Goal: Task Accomplishment & Management: Manage account settings

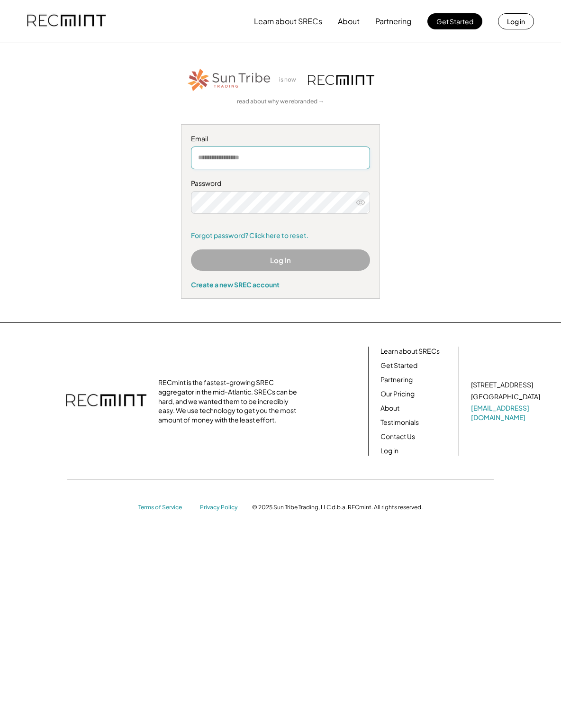
click at [254, 159] on input "email" at bounding box center [280, 157] width 179 height 23
type input "**********"
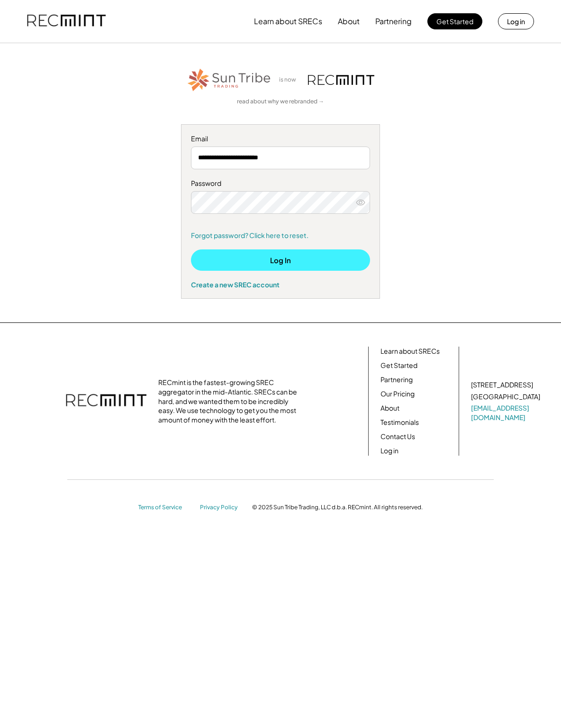
click at [288, 259] on button "Log In" at bounding box center [280, 259] width 179 height 21
click at [252, 255] on button "Log In" at bounding box center [280, 259] width 179 height 21
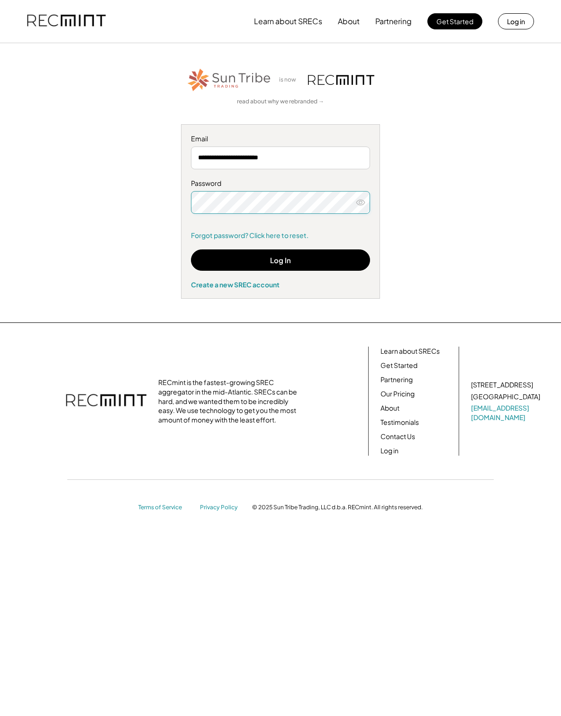
click at [361, 206] on icon at bounding box center [360, 202] width 9 height 9
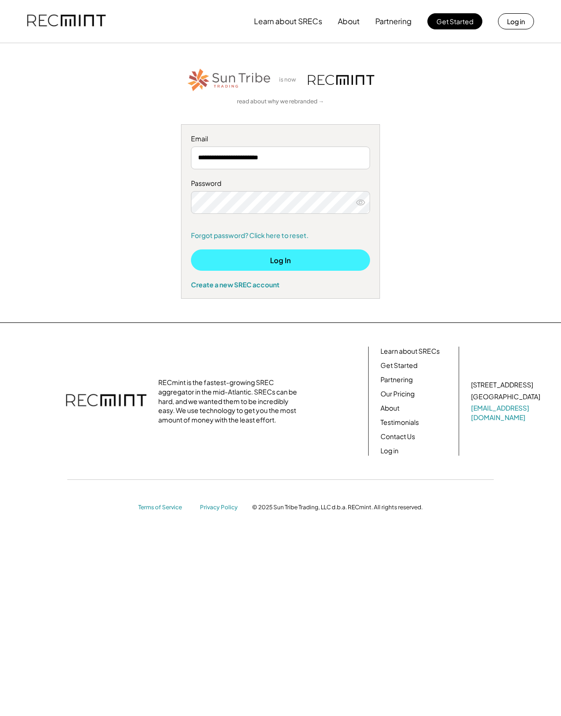
click at [334, 262] on button "Log In" at bounding box center [280, 259] width 179 height 21
click at [363, 201] on icon at bounding box center [360, 202] width 9 height 9
click at [297, 264] on button "Log In" at bounding box center [280, 259] width 179 height 21
click at [237, 264] on button "Log In" at bounding box center [280, 259] width 179 height 21
click at [283, 256] on button "Log In" at bounding box center [280, 259] width 179 height 21
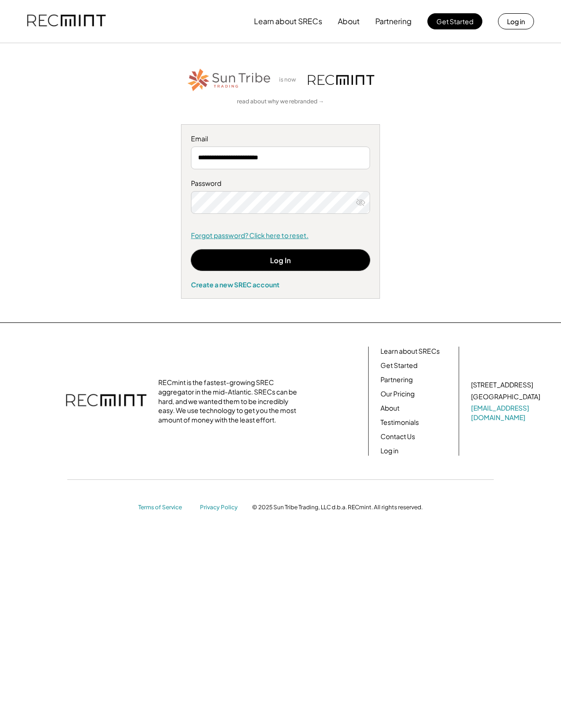
click at [237, 234] on link "Forgot password? Click here to reset." at bounding box center [280, 235] width 179 height 9
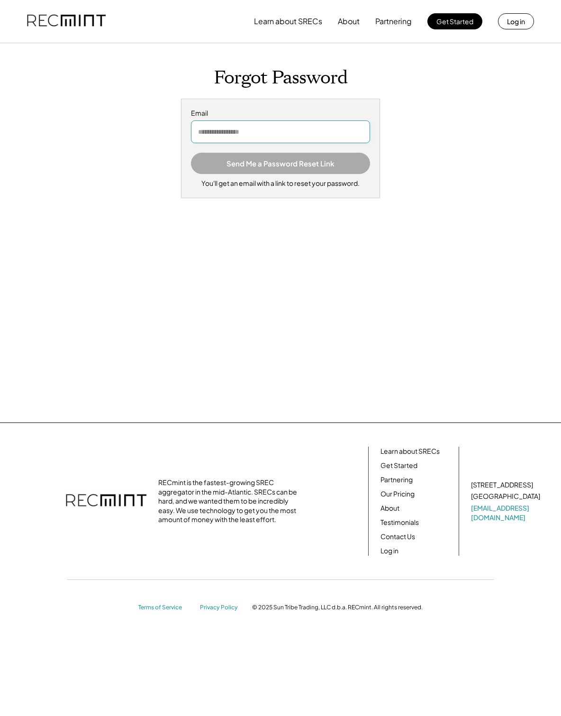
click at [217, 134] on input "email" at bounding box center [280, 131] width 179 height 23
type input "**********"
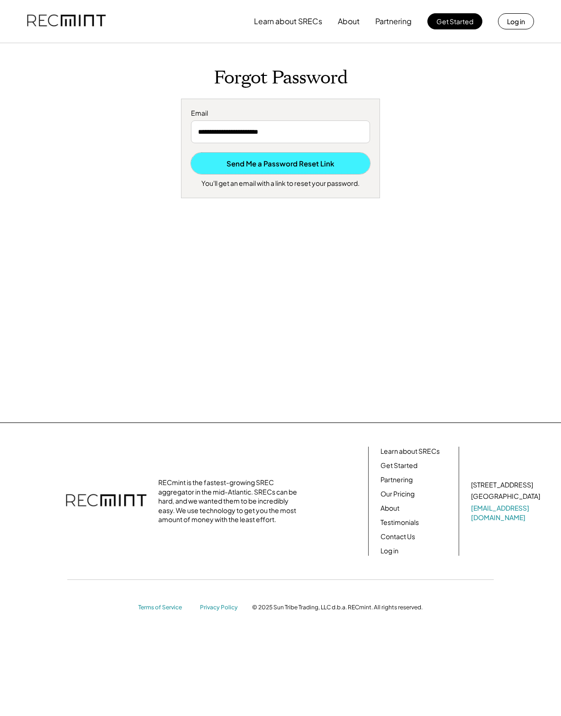
click at [261, 164] on button "Send Me a Password Reset Link" at bounding box center [280, 163] width 179 height 21
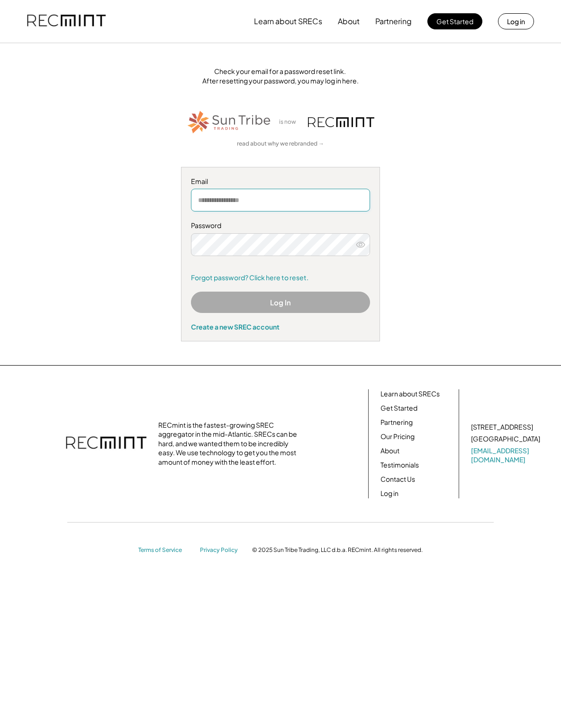
click at [214, 202] on input "email" at bounding box center [280, 200] width 179 height 23
type input "**********"
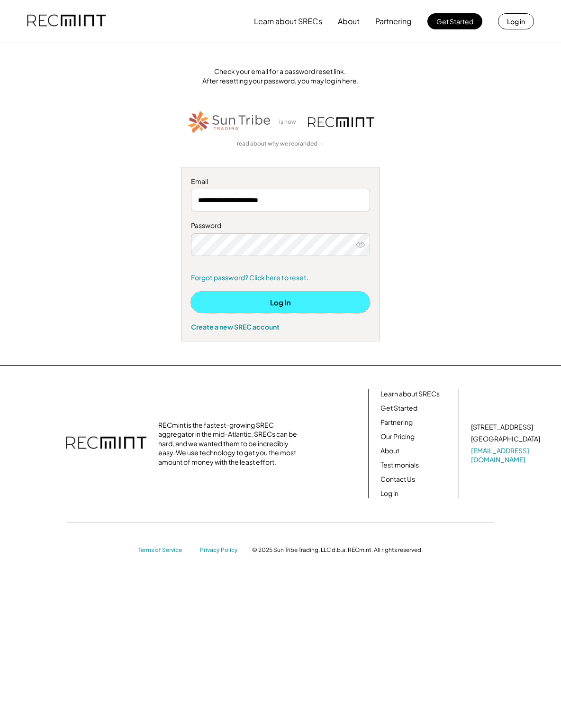
click at [253, 299] on button "Log In" at bounding box center [280, 301] width 179 height 21
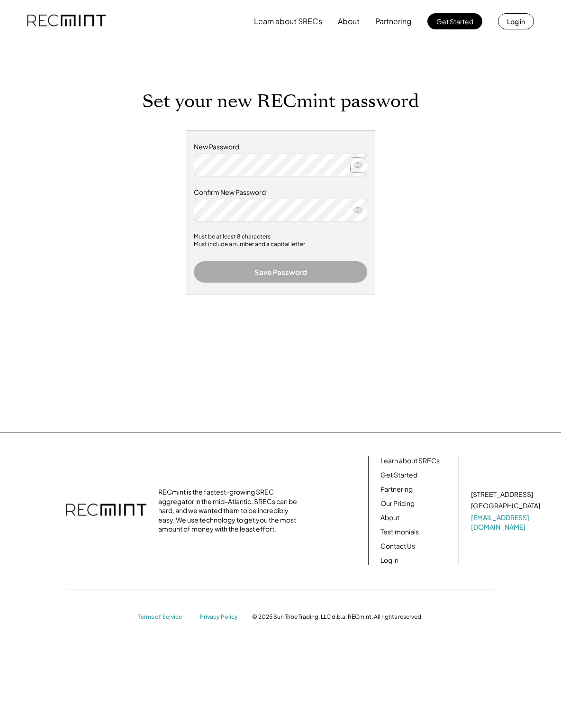
click at [359, 166] on use at bounding box center [358, 164] width 9 height 5
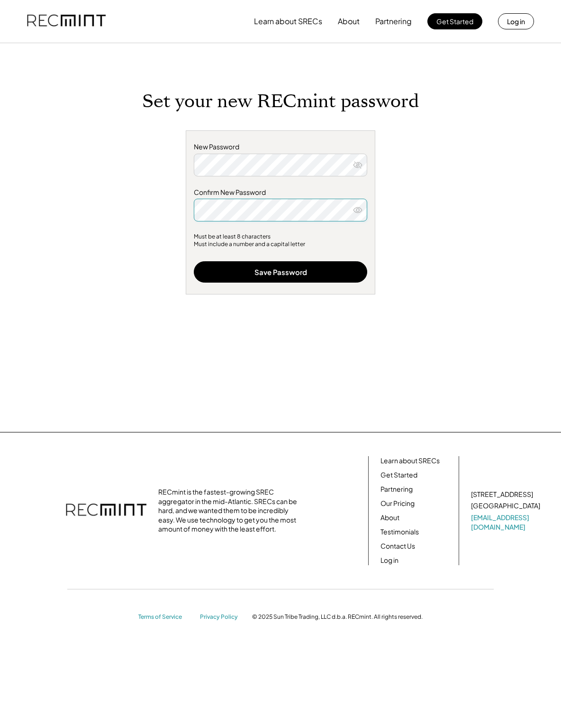
click at [360, 210] on icon at bounding box center [357, 209] width 9 height 9
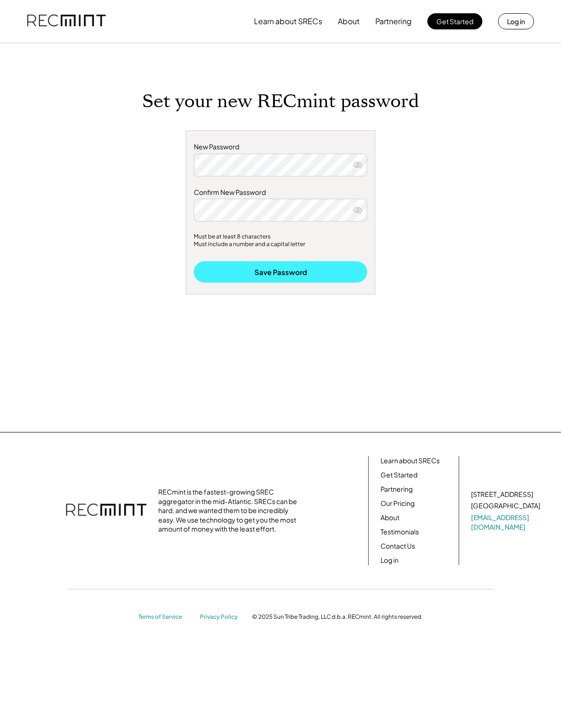
click at [294, 272] on button "Save Password" at bounding box center [280, 271] width 173 height 21
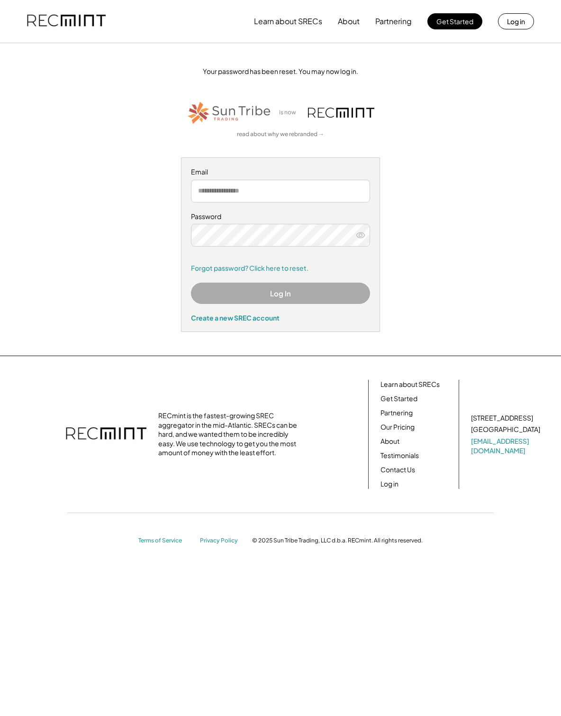
click at [71, 686] on div "Learn about SRECs About Partnering Get Started Log in Your password has been re…" at bounding box center [280, 358] width 561 height 716
click at [206, 192] on input "email" at bounding box center [280, 191] width 179 height 23
type input "**********"
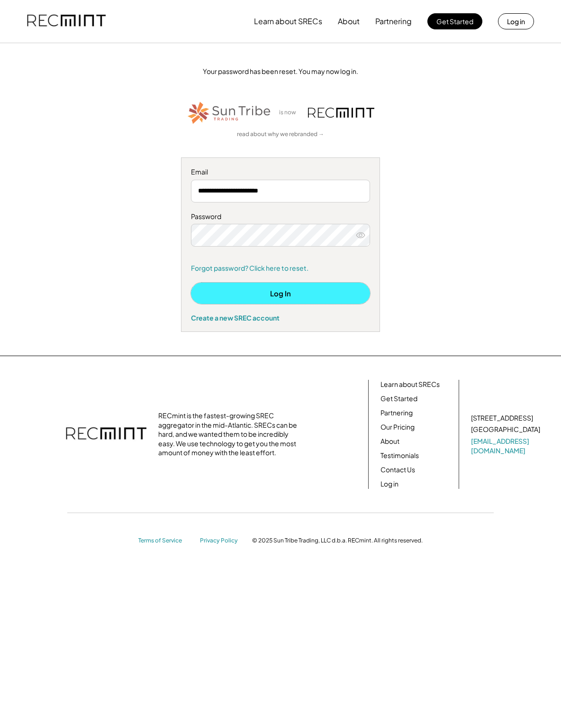
click at [299, 292] on button "Log In" at bounding box center [280, 292] width 179 height 21
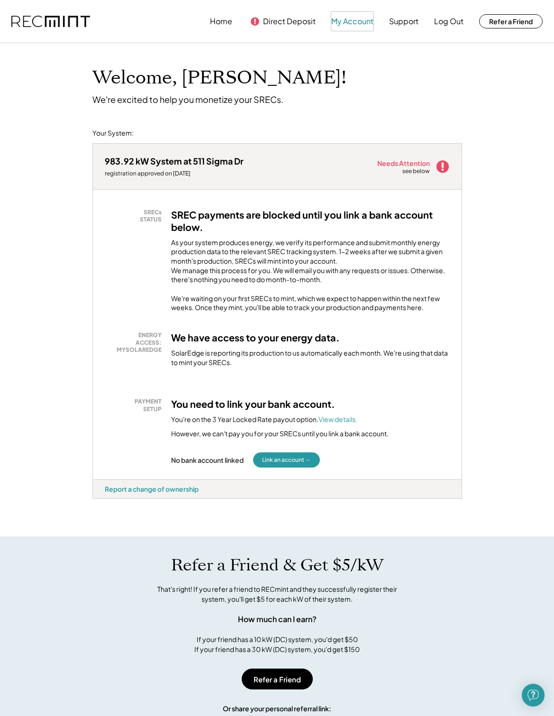
click at [359, 21] on button "My Account" at bounding box center [352, 21] width 42 height 19
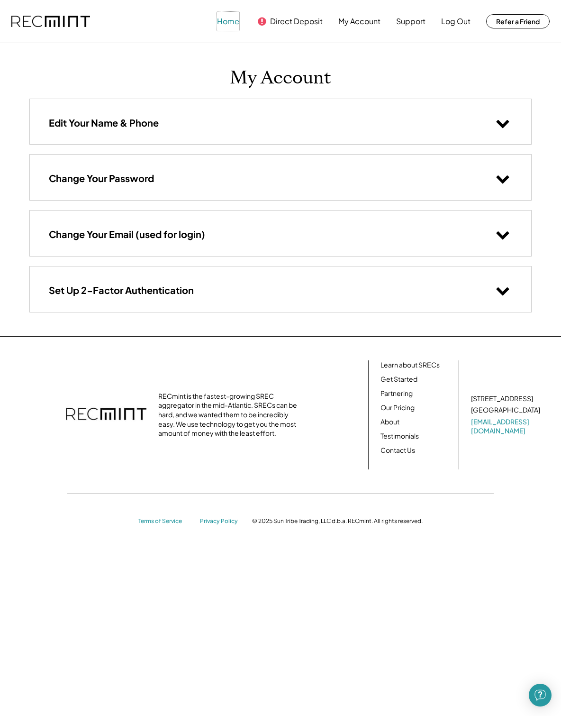
click at [228, 18] on button "Home" at bounding box center [228, 21] width 22 height 19
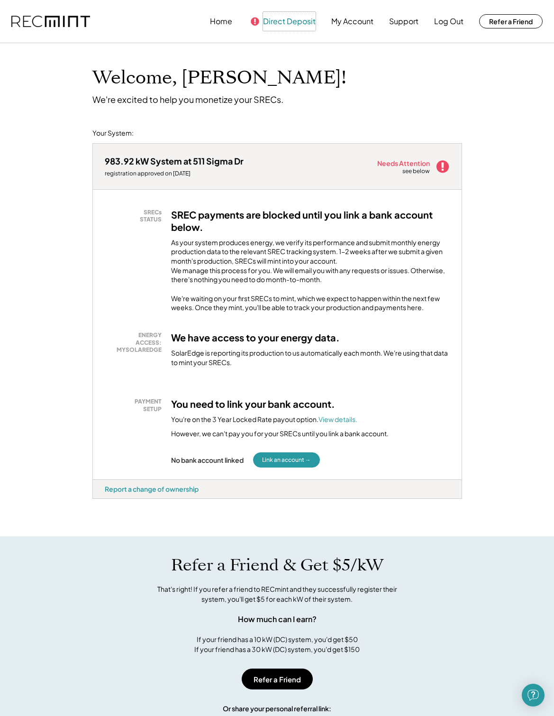
click at [286, 21] on button "Direct Deposit" at bounding box center [289, 21] width 53 height 19
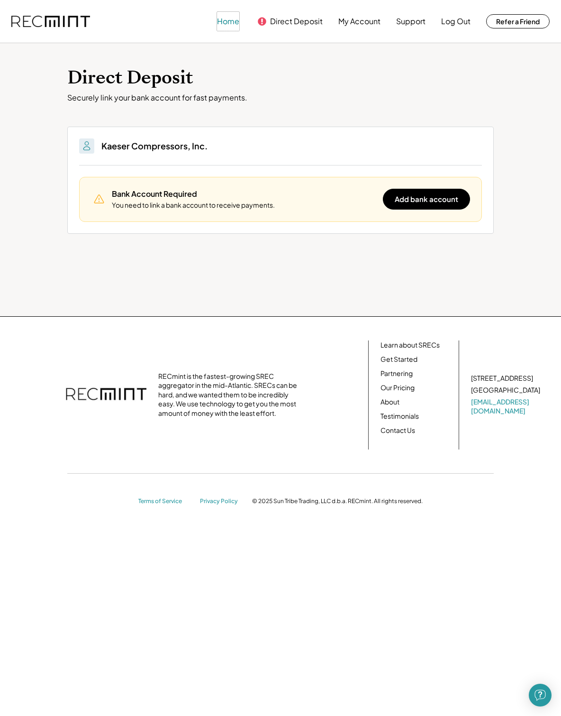
click at [223, 23] on button "Home" at bounding box center [228, 21] width 22 height 19
